Goal: Entertainment & Leisure: Consume media (video, audio)

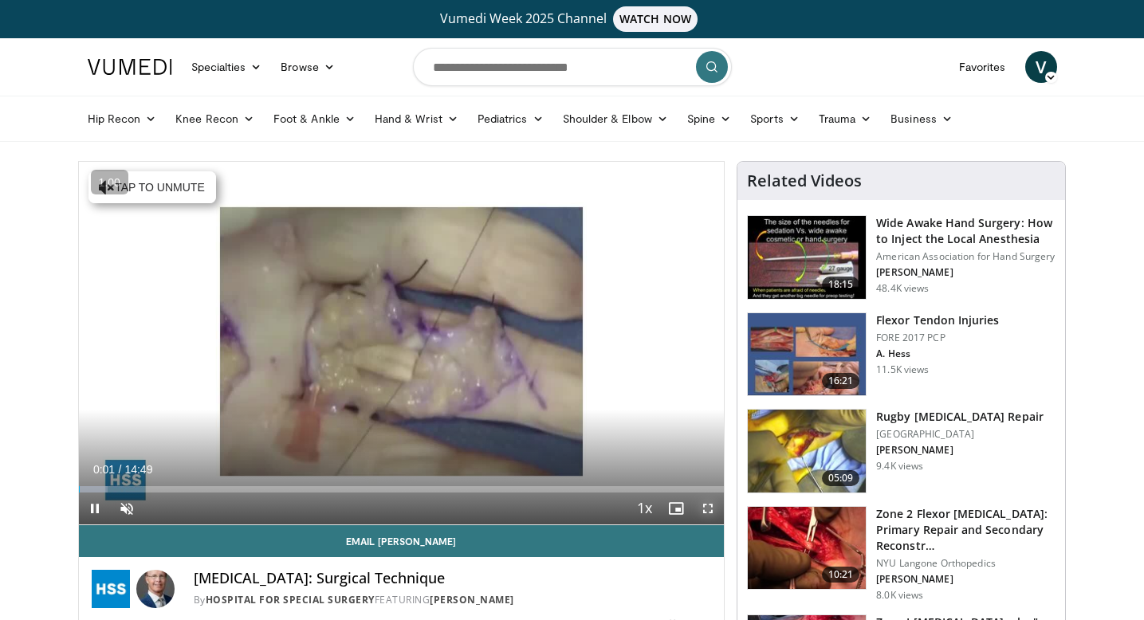
click at [706, 514] on span "Video Player" at bounding box center [708, 509] width 32 height 32
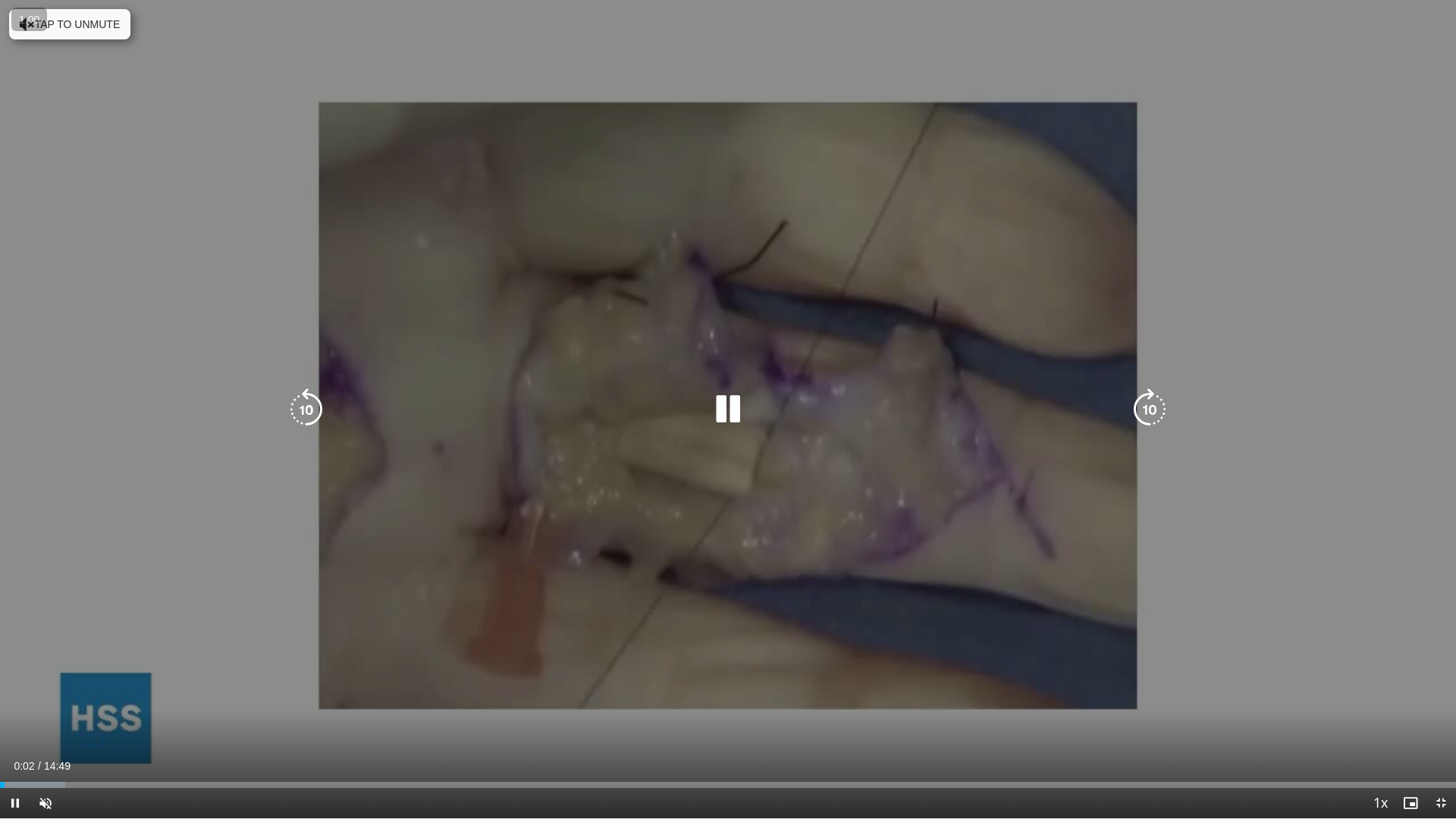
click at [743, 589] on div "10 seconds Tap to unmute" at bounding box center [728, 409] width 1456 height 818
click at [690, 419] on div "Video Player" at bounding box center [728, 410] width 873 height 30
click at [705, 413] on div "Video Player" at bounding box center [728, 410] width 873 height 30
click at [731, 413] on icon "Video Player" at bounding box center [728, 409] width 43 height 43
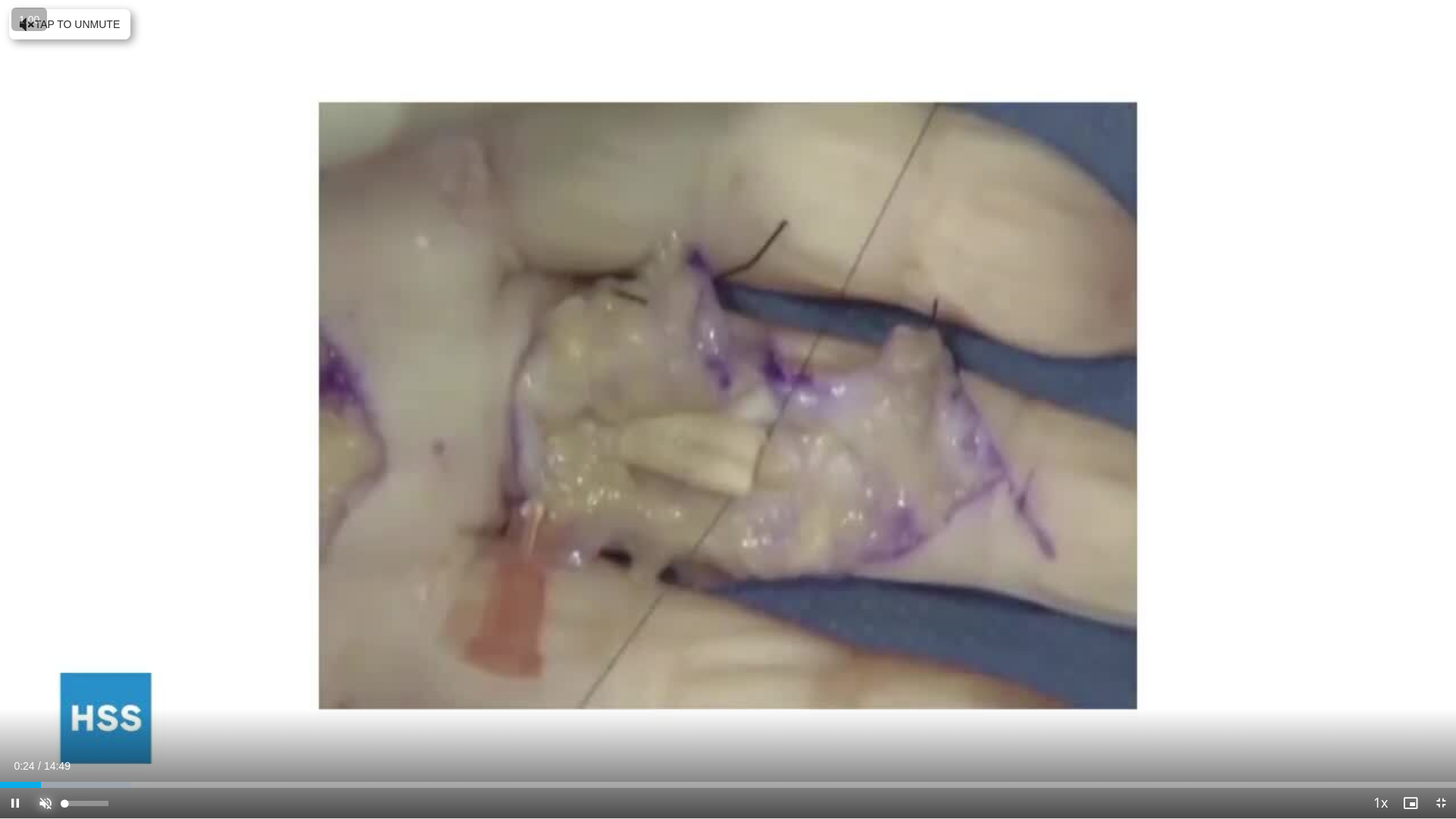
click at [51, 589] on span "Video Player" at bounding box center [46, 803] width 30 height 30
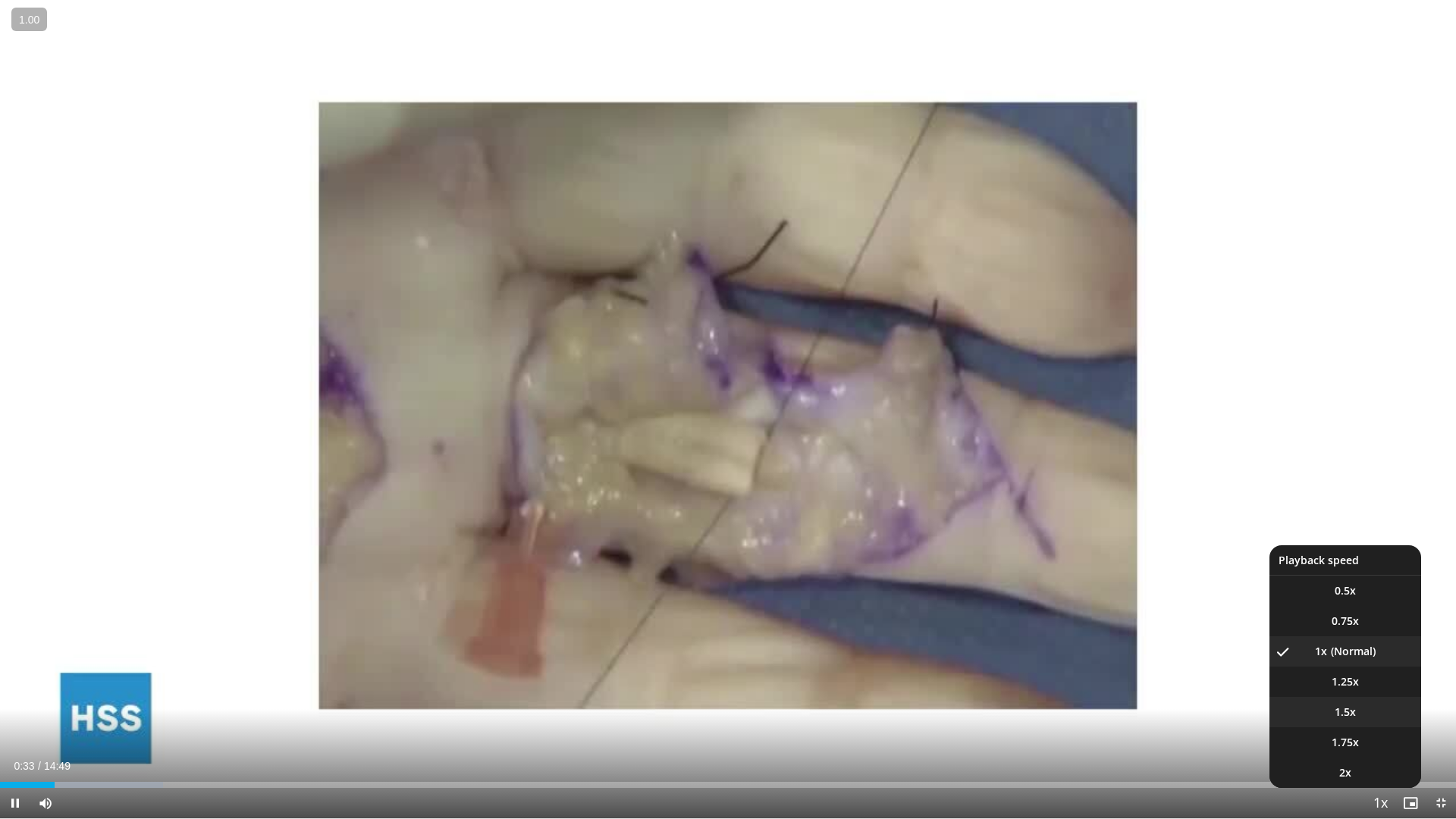
click at [1087, 589] on li "1.5x" at bounding box center [1345, 712] width 151 height 30
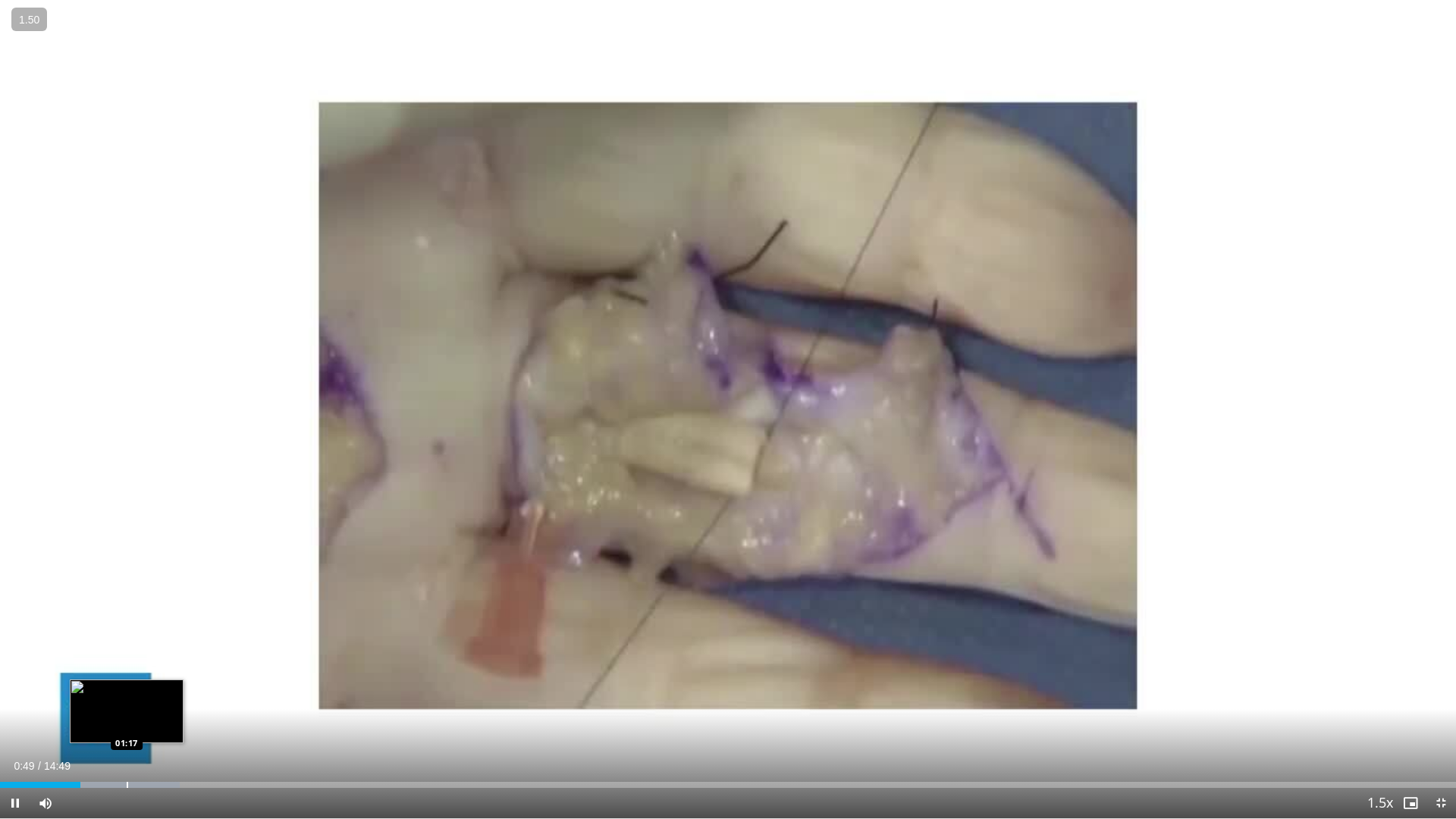
click at [126, 589] on div "Loaded : 12.35% 00:49 01:17" at bounding box center [728, 780] width 1456 height 14
click at [181, 589] on div "Progress Bar" at bounding box center [182, 785] width 2 height 6
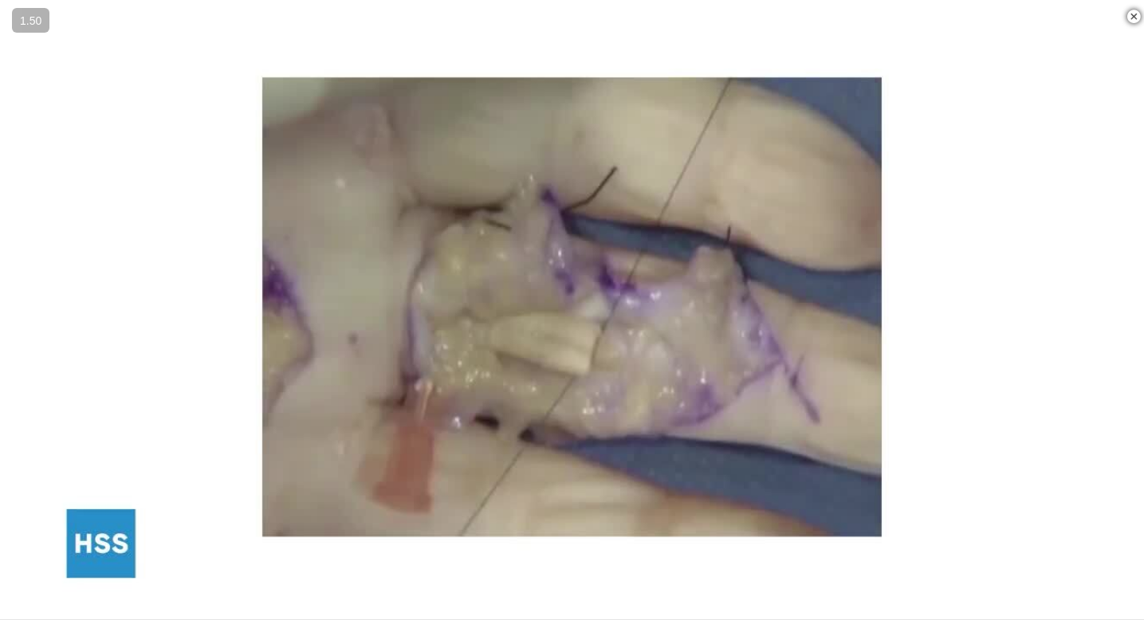
scroll to position [309, 0]
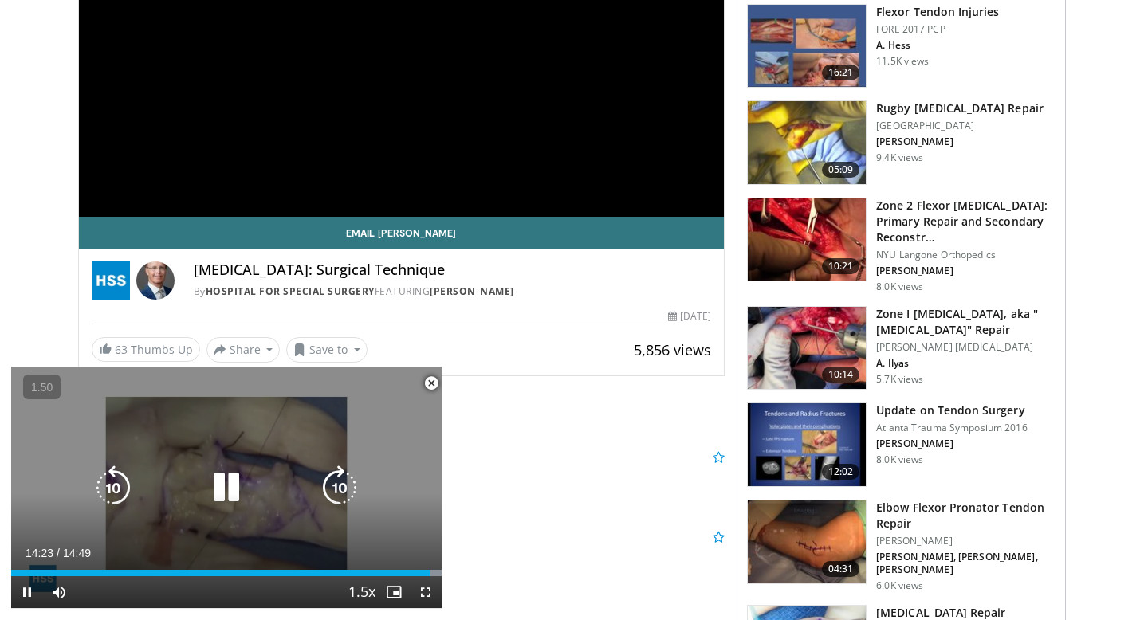
click at [230, 485] on icon "Video Player" at bounding box center [226, 488] width 45 height 45
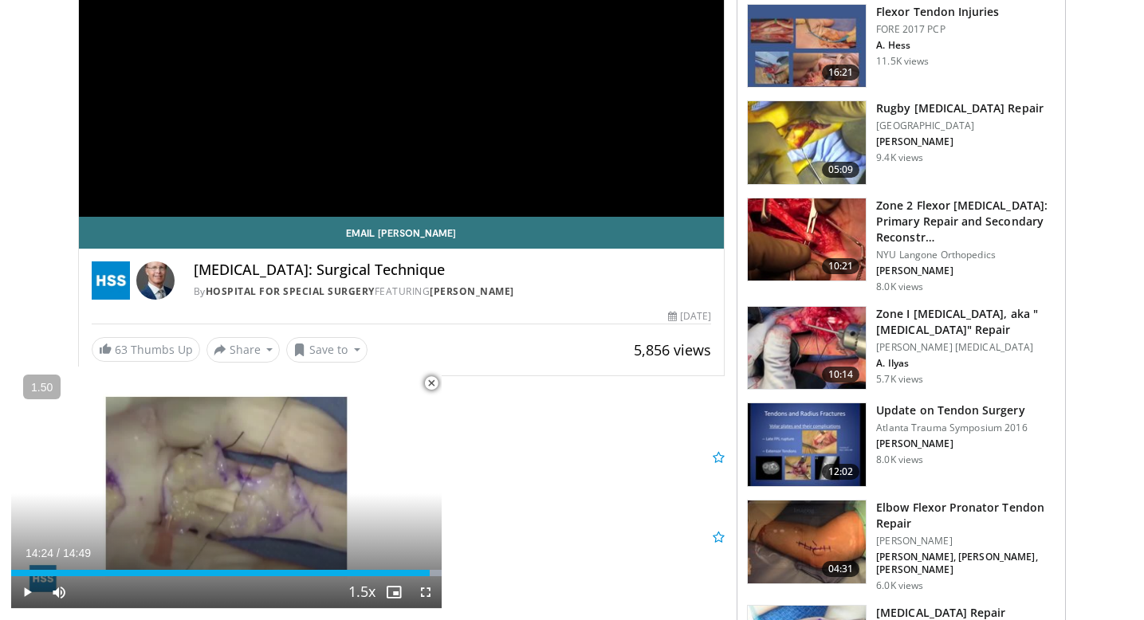
click at [429, 385] on span "Video Player" at bounding box center [431, 384] width 32 height 32
